Goal: Information Seeking & Learning: Learn about a topic

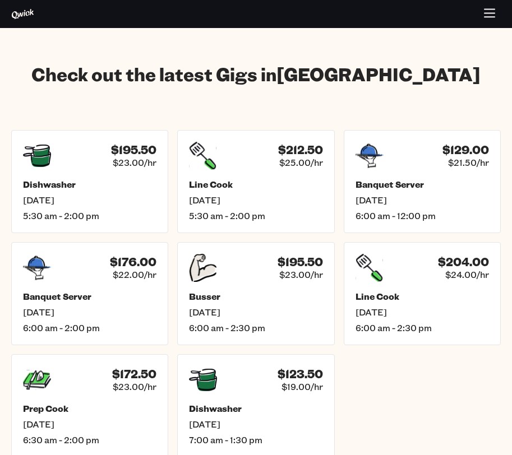
scroll to position [1689, 0]
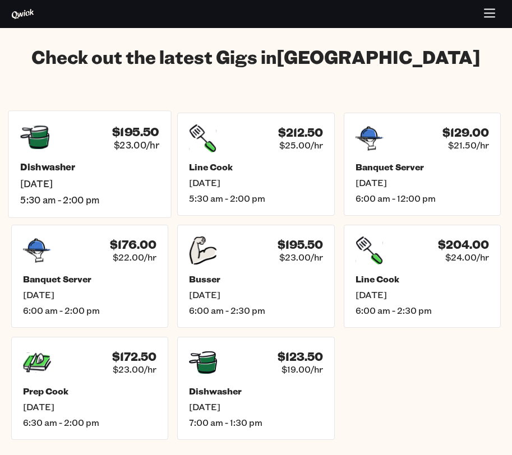
click at [99, 123] on div "$195.50 $23.00/hr" at bounding box center [89, 137] width 139 height 29
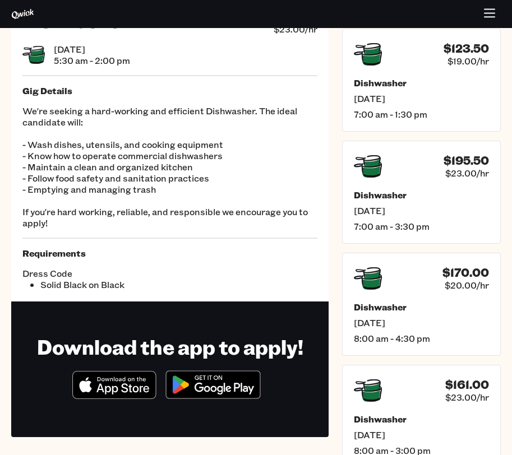
scroll to position [54, 0]
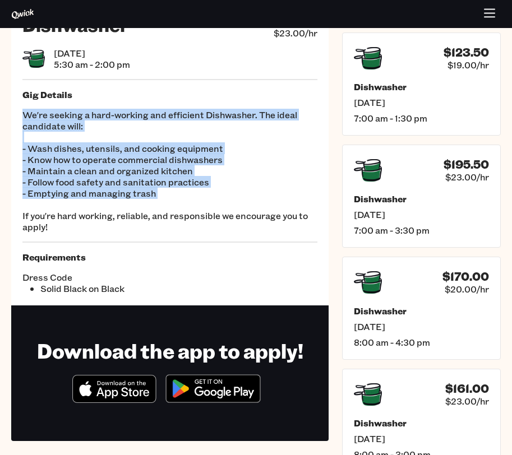
drag, startPoint x: 24, startPoint y: 118, endPoint x: 156, endPoint y: 209, distance: 160.3
click at [155, 209] on p "We're seeking a hard-working and efficient Dishwasher. The ideal candidate will…" at bounding box center [169, 170] width 295 height 123
click at [156, 209] on p "We're seeking a hard-working and efficient Dishwasher. The ideal candidate will…" at bounding box center [169, 170] width 295 height 123
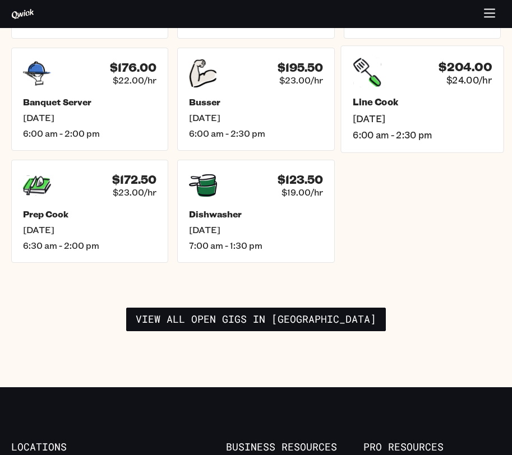
scroll to position [1987, 0]
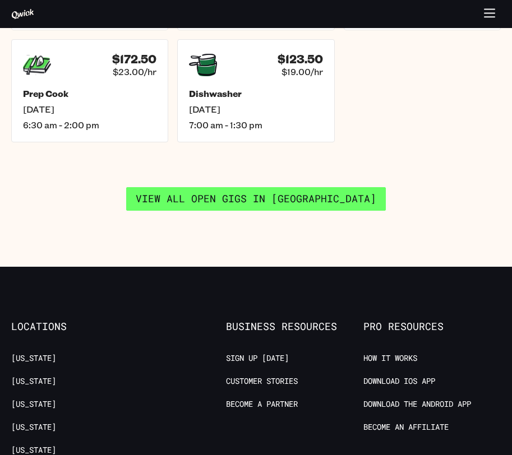
click at [293, 187] on link "View all open gigs in [GEOGRAPHIC_DATA]" at bounding box center [256, 199] width 260 height 24
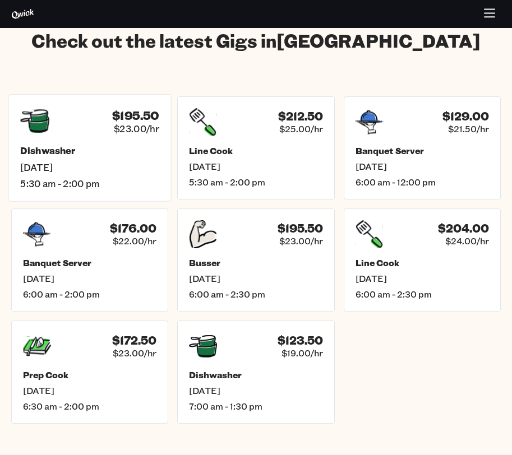
scroll to position [1701, 0]
